Goal: Transaction & Acquisition: Obtain resource

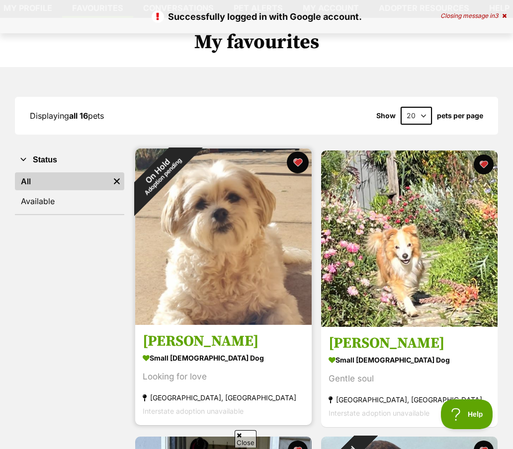
click at [292, 165] on button "favourite" at bounding box center [298, 162] width 22 height 22
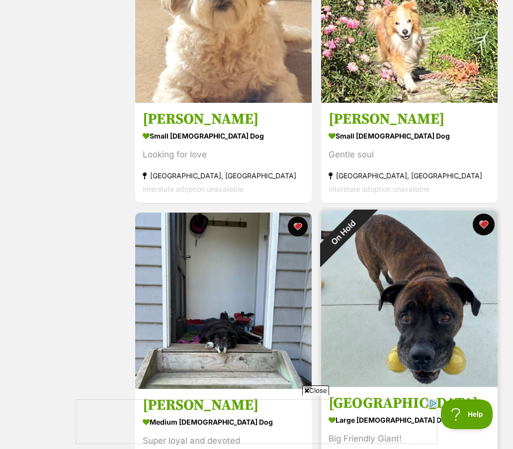
click at [485, 224] on button "favourite" at bounding box center [483, 225] width 22 height 22
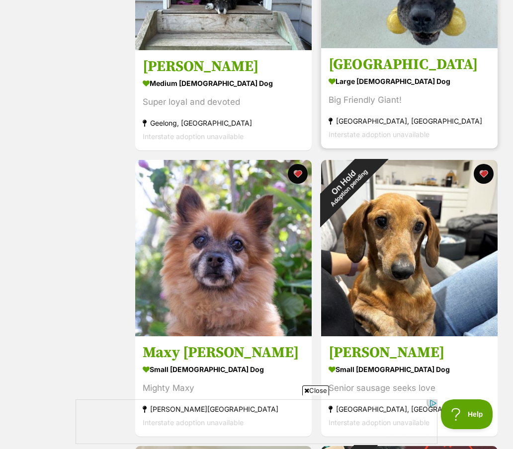
scroll to position [716, 0]
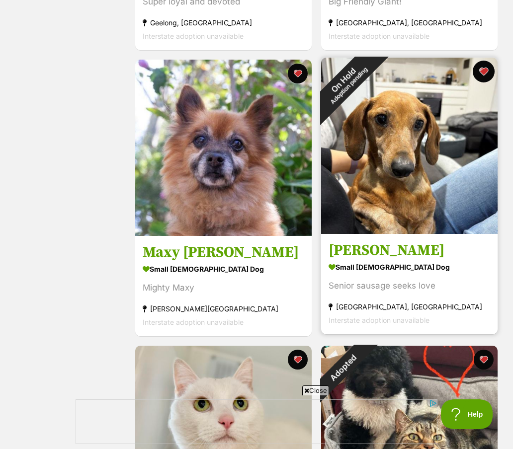
click at [485, 77] on button "favourite" at bounding box center [483, 72] width 22 height 22
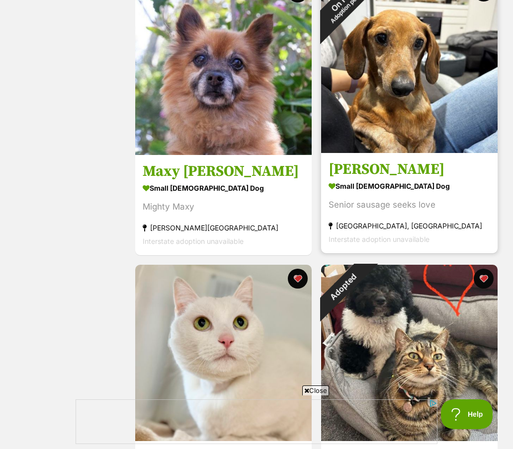
scroll to position [1026, 0]
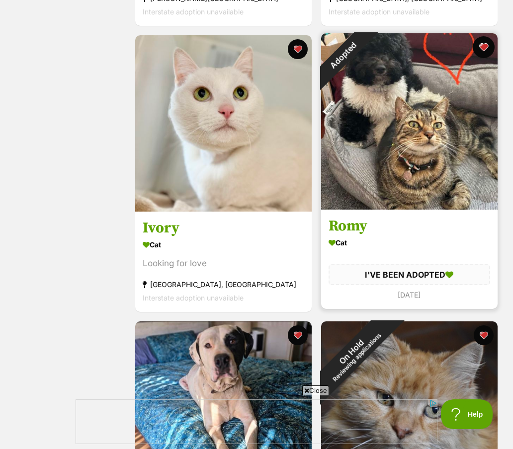
click at [484, 47] on button "favourite" at bounding box center [483, 47] width 22 height 22
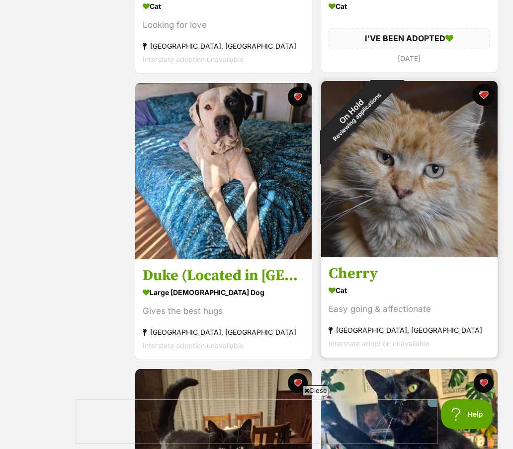
click at [485, 94] on button "favourite" at bounding box center [483, 95] width 22 height 22
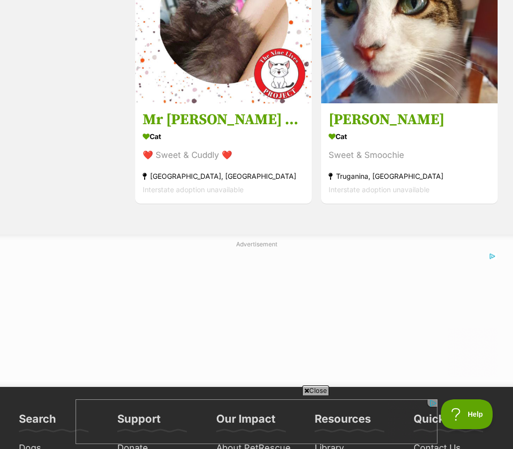
scroll to position [2328, 0]
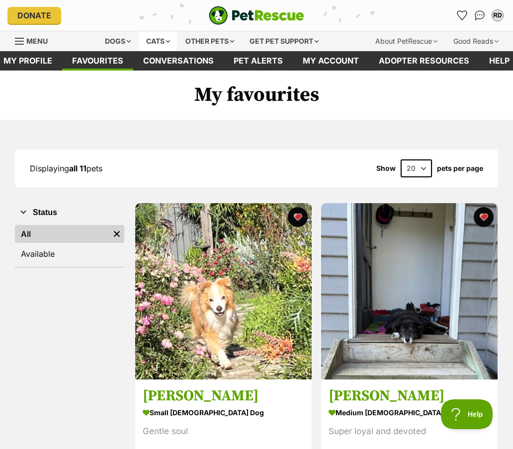
click at [148, 49] on div "Cats" at bounding box center [158, 41] width 38 height 20
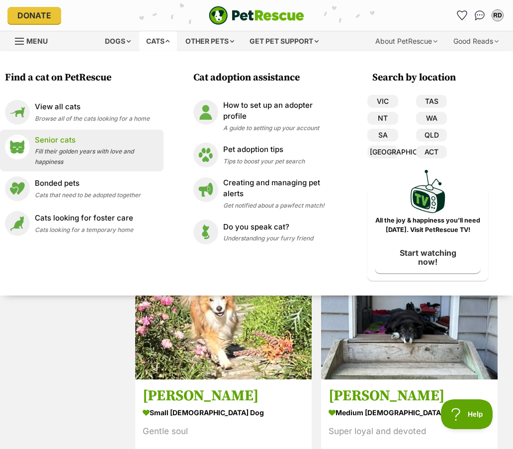
click at [87, 139] on p "Senior cats" at bounding box center [97, 140] width 124 height 11
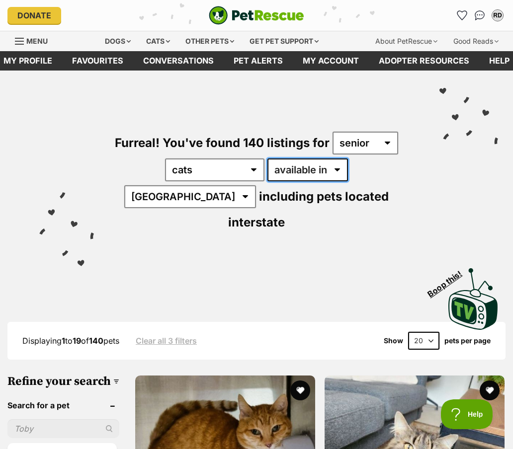
click at [267, 167] on select "available in located in" at bounding box center [307, 169] width 80 height 23
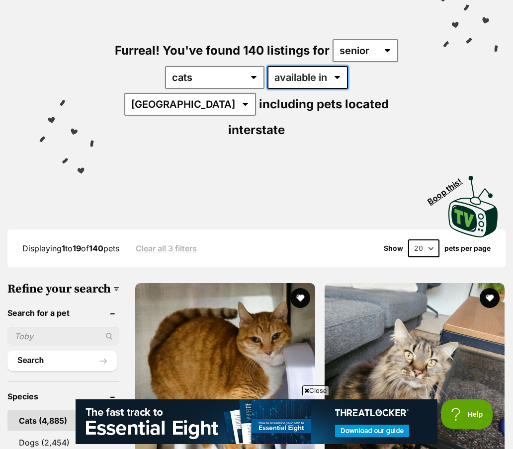
click at [288, 83] on select "available in located in" at bounding box center [307, 77] width 80 height 23
select select "disabled"
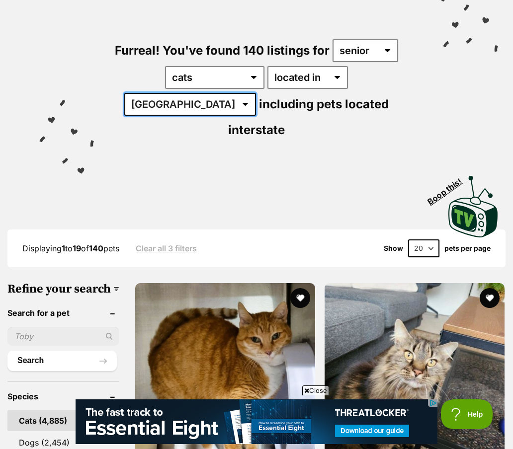
click at [256, 93] on select "Australia ACT NSW NT QLD SA TAS VIC WA" at bounding box center [190, 104] width 132 height 23
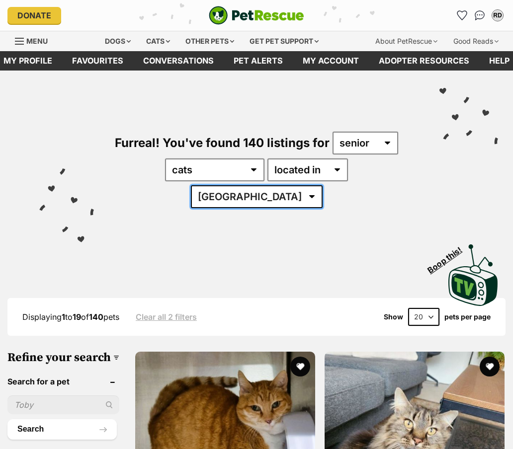
click at [322, 185] on select "Australia NSW QLD SA VIC WA" at bounding box center [257, 196] width 132 height 23
select select "VIC"
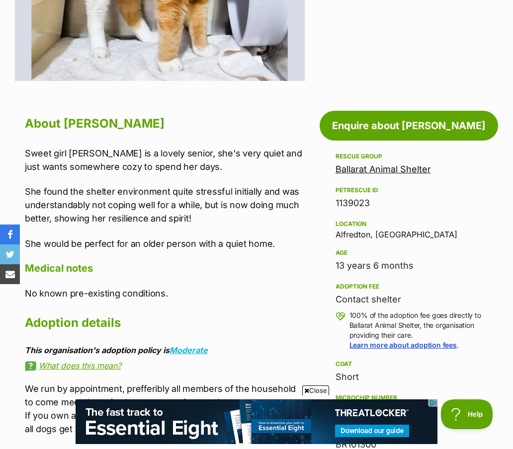
scroll to position [417, 0]
